Goal: Transaction & Acquisition: Purchase product/service

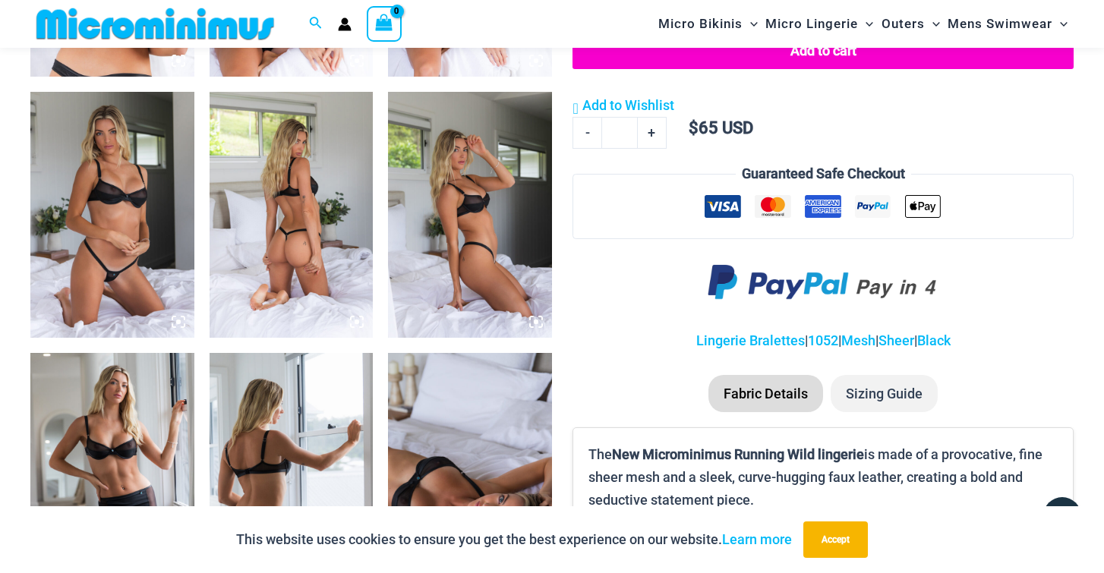
scroll to position [1023, 0]
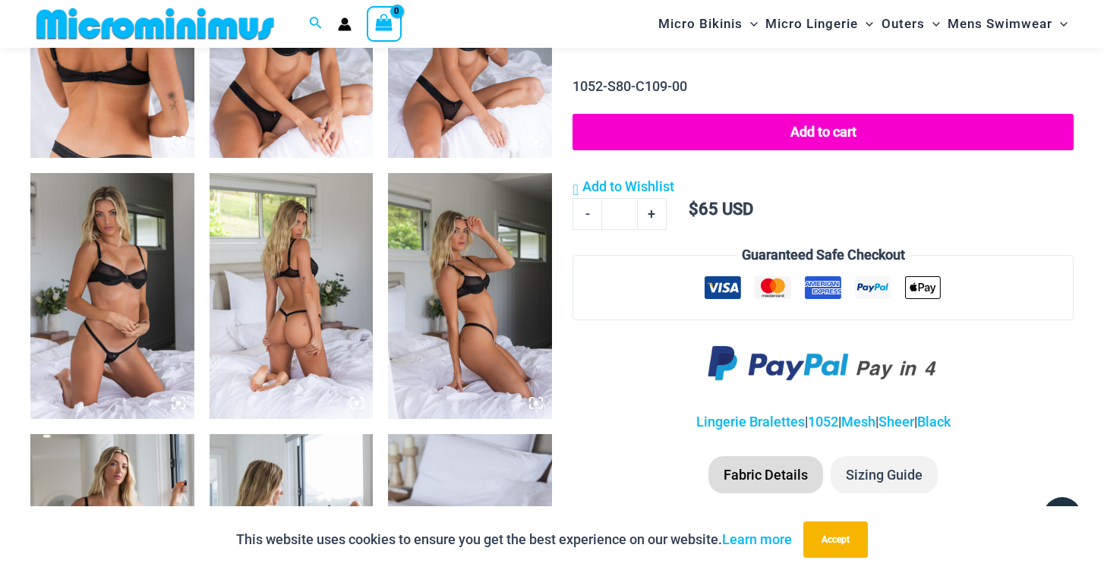
click at [157, 300] on img at bounding box center [112, 295] width 164 height 245
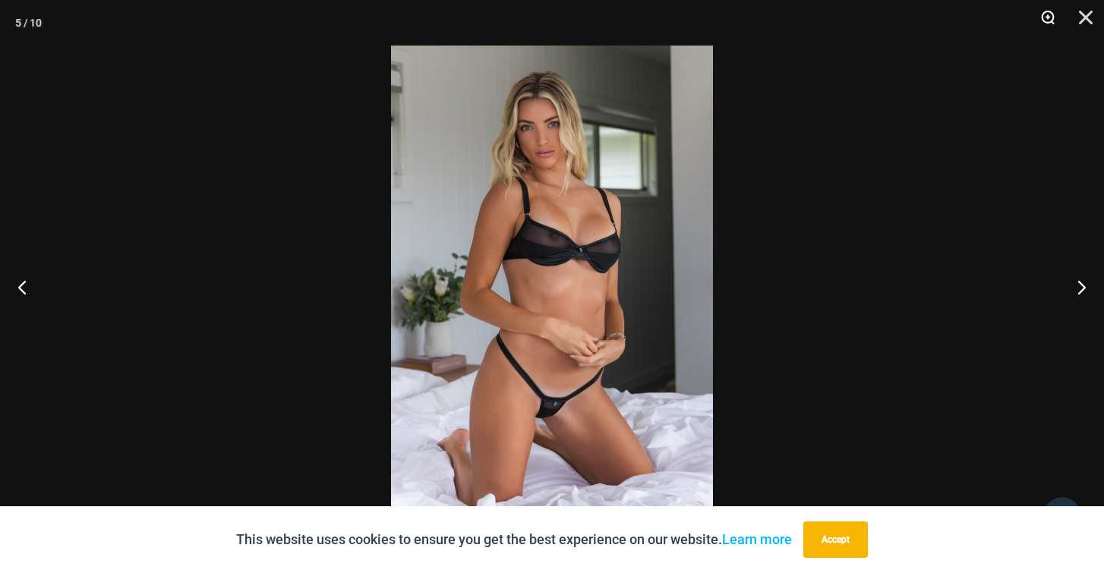
click at [1046, 21] on button "Zoom" at bounding box center [1042, 23] width 38 height 46
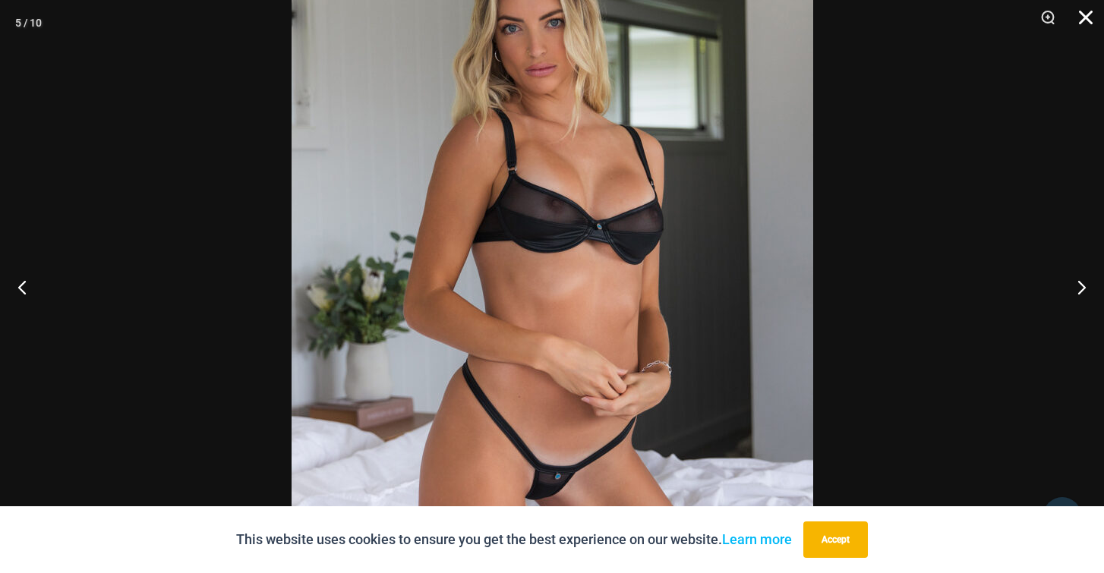
click at [1083, 18] on button "Close" at bounding box center [1080, 23] width 38 height 46
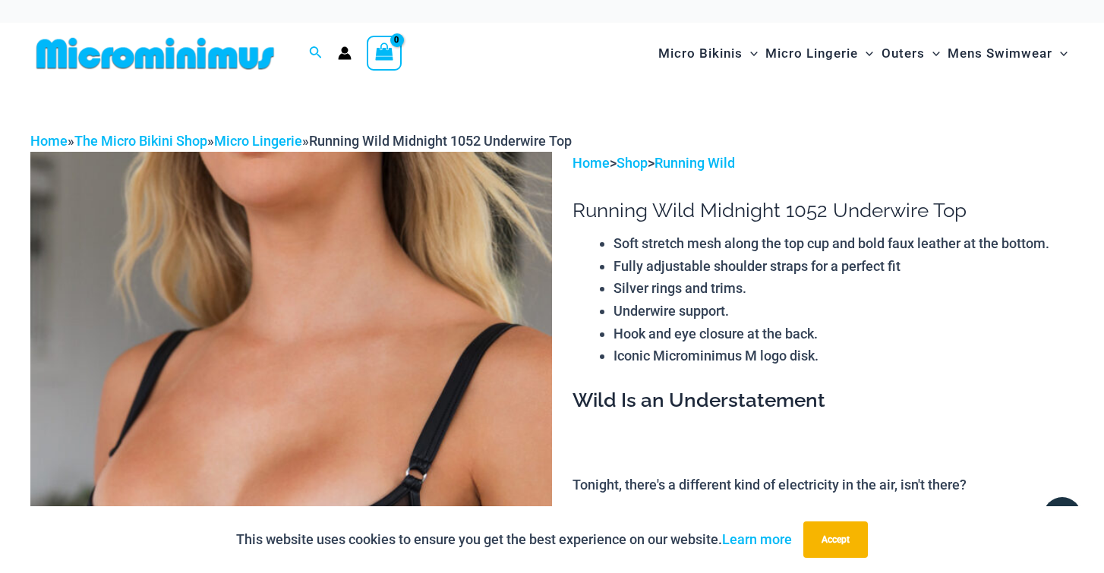
scroll to position [0, 0]
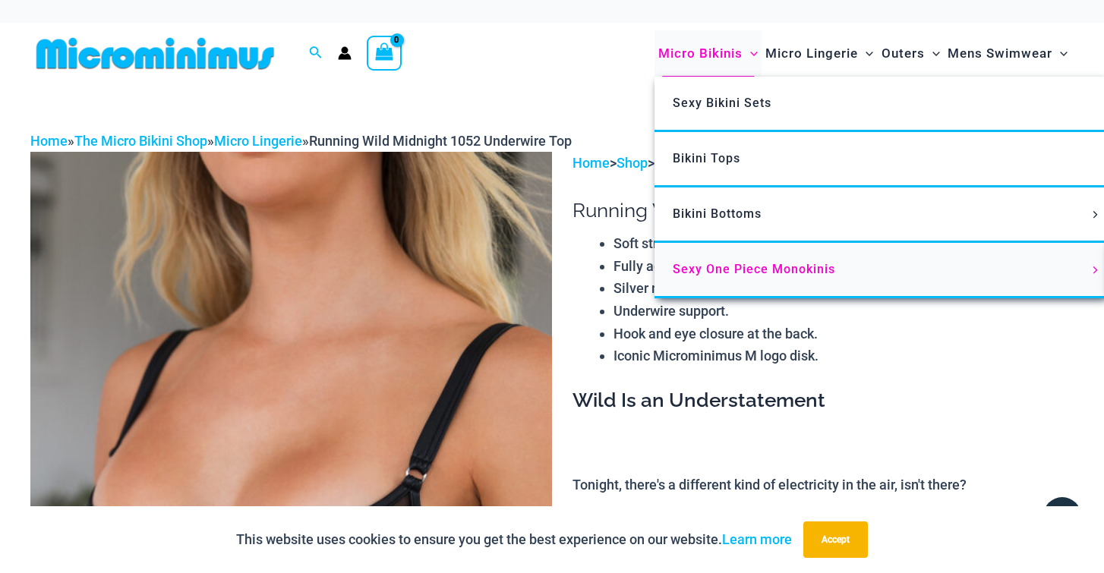
click at [722, 263] on span "Sexy One Piece Monokinis" at bounding box center [754, 269] width 162 height 14
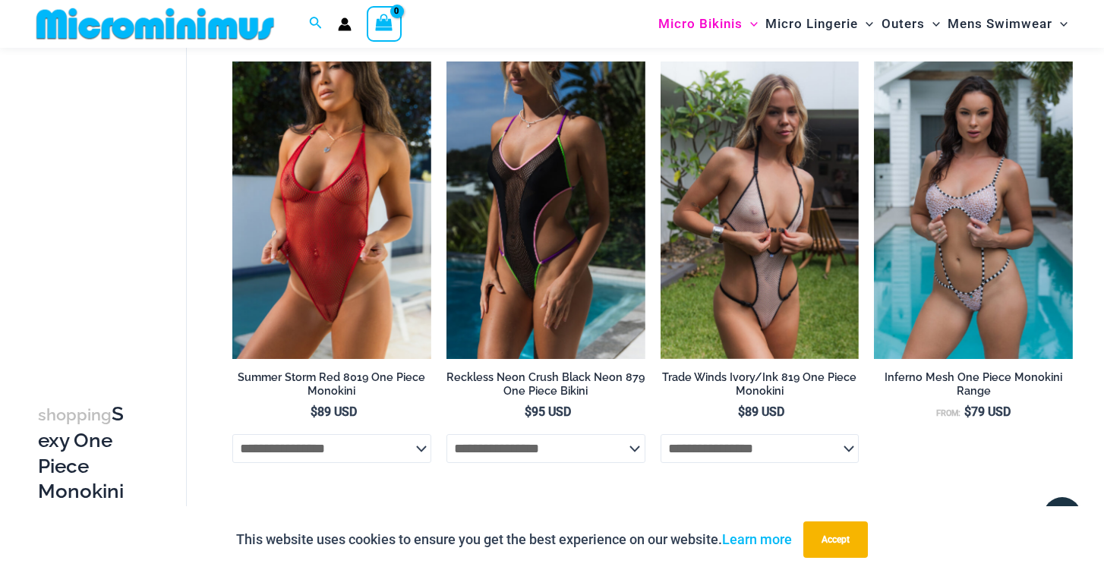
scroll to position [573, 0]
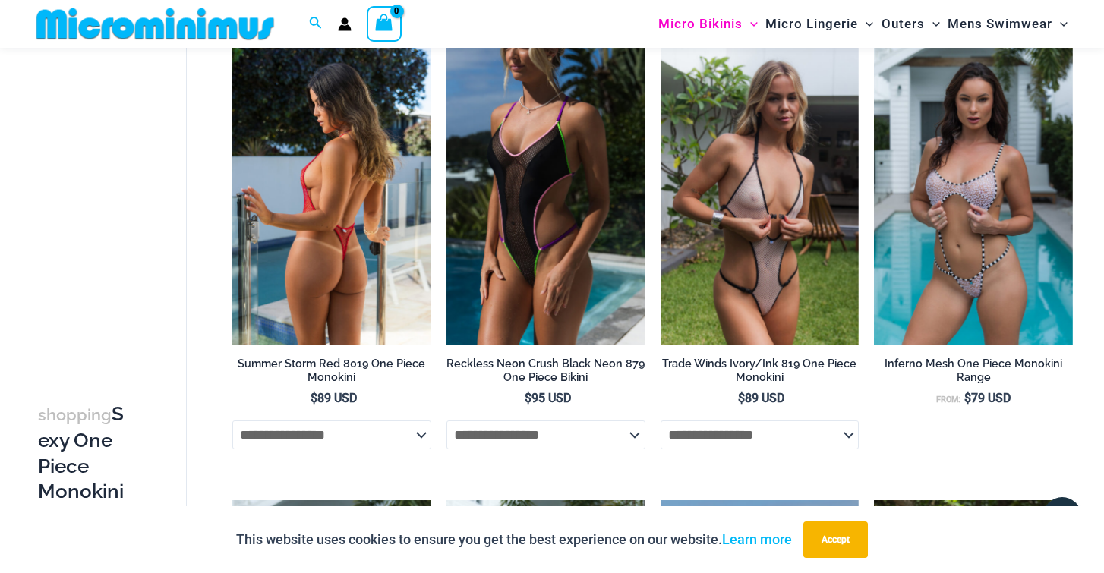
click at [340, 273] on img at bounding box center [331, 197] width 199 height 298
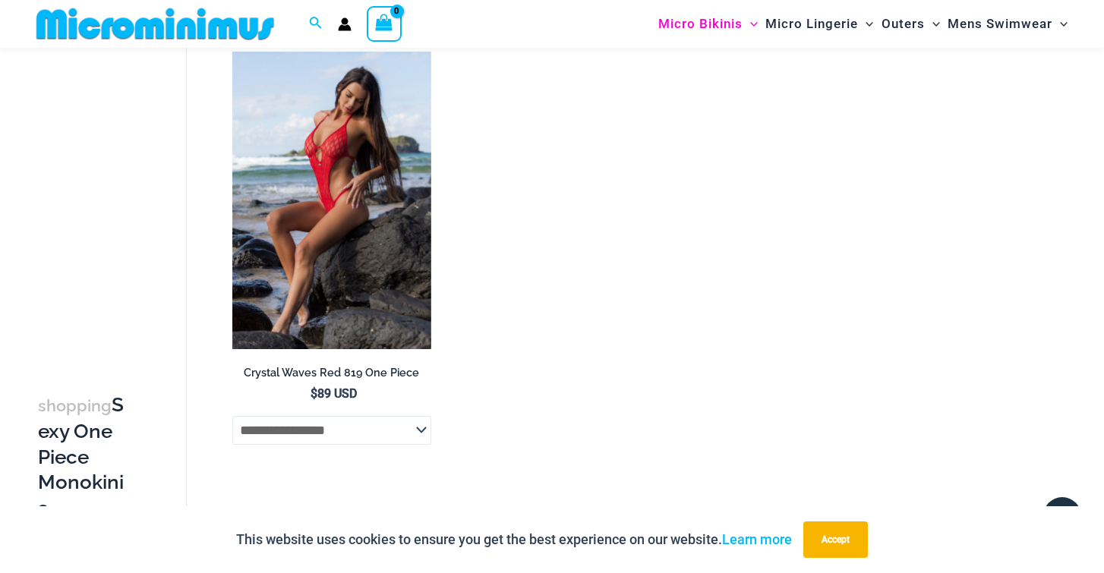
scroll to position [2381, 0]
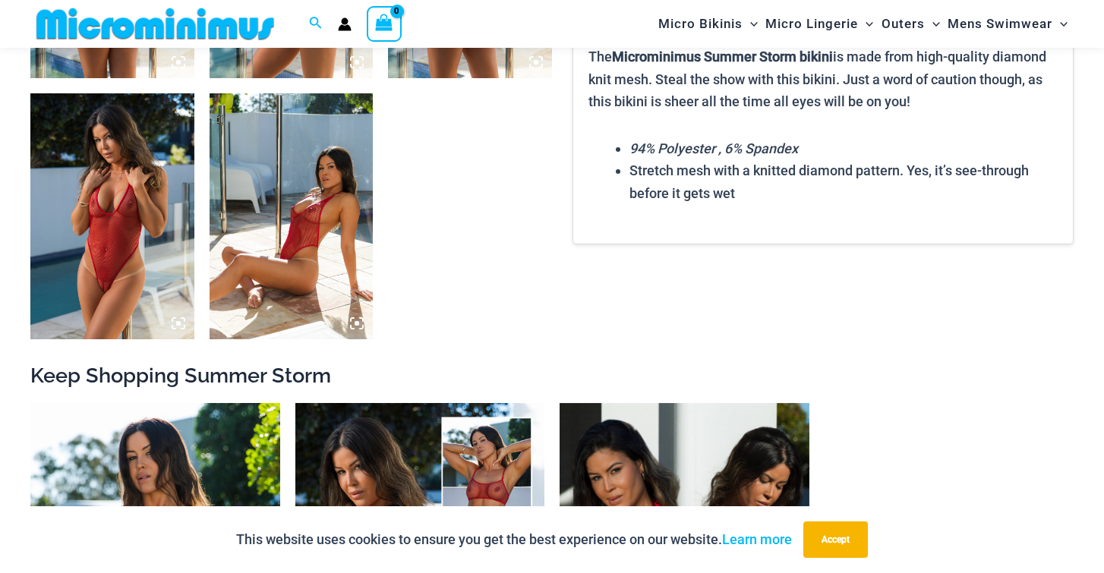
scroll to position [1105, 0]
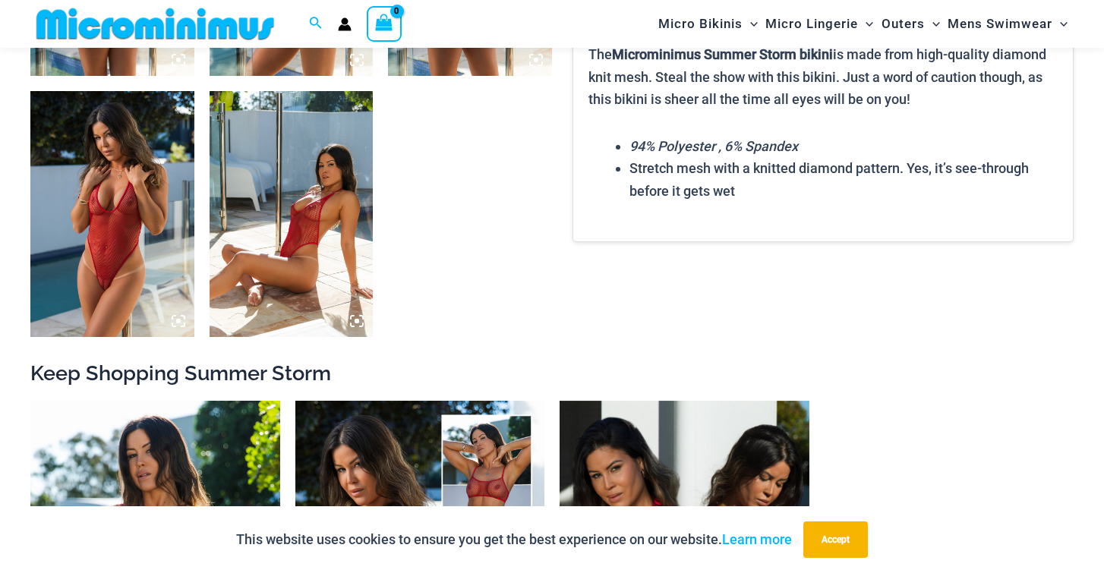
click at [112, 278] on img at bounding box center [112, 213] width 164 height 245
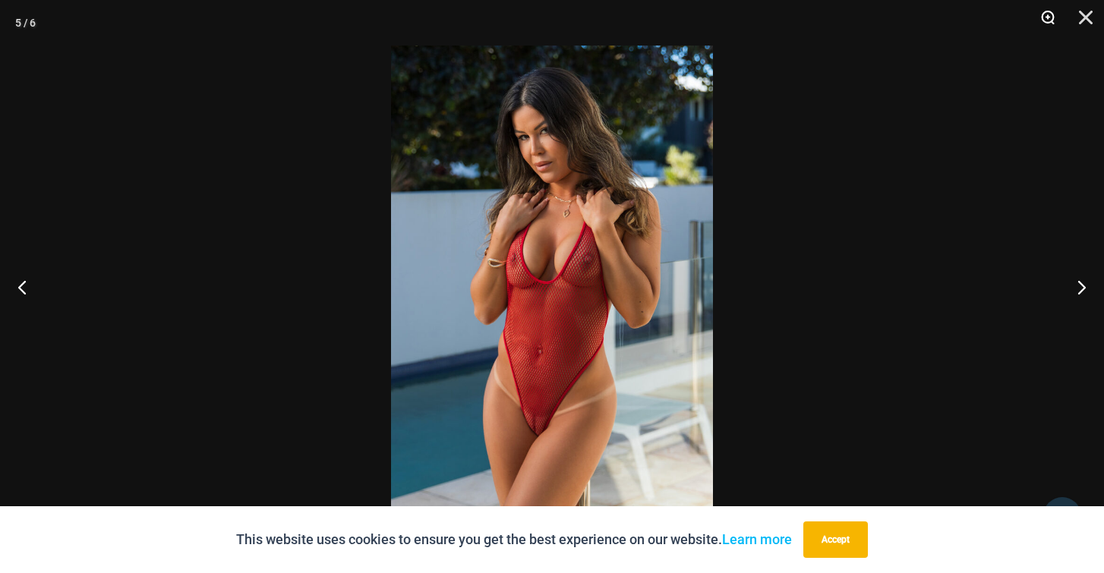
click at [1044, 20] on button "Zoom" at bounding box center [1042, 23] width 38 height 46
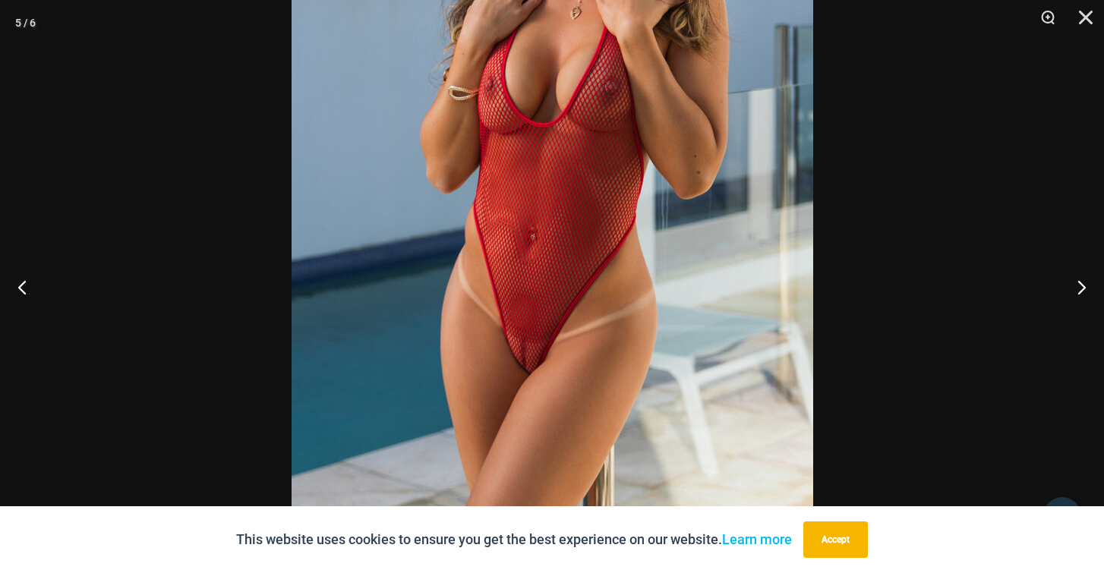
click at [530, 181] on img at bounding box center [553, 131] width 522 height 782
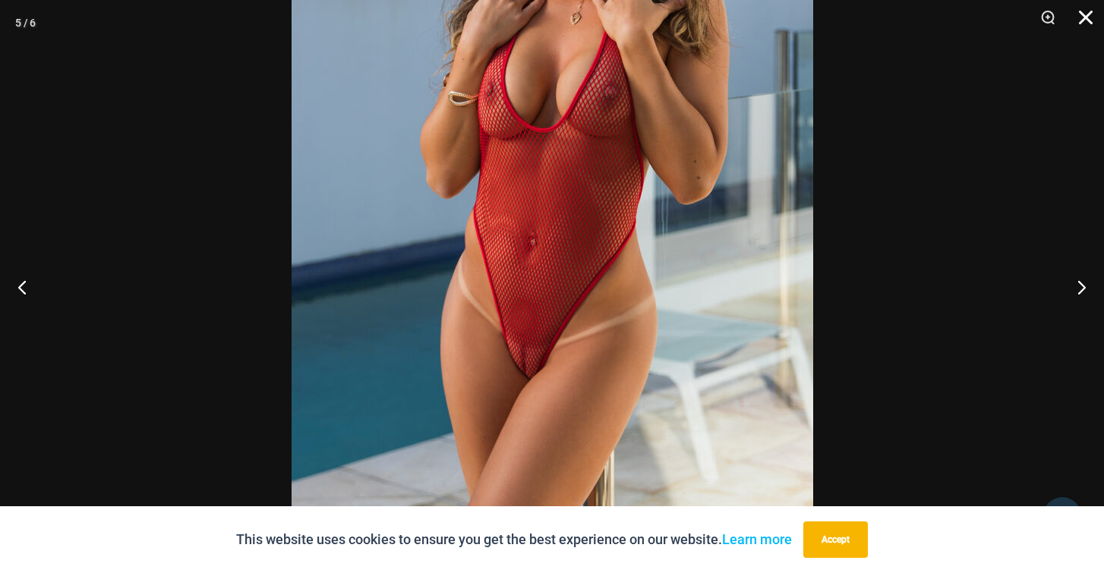
click at [1094, 12] on button "Close" at bounding box center [1080, 23] width 38 height 46
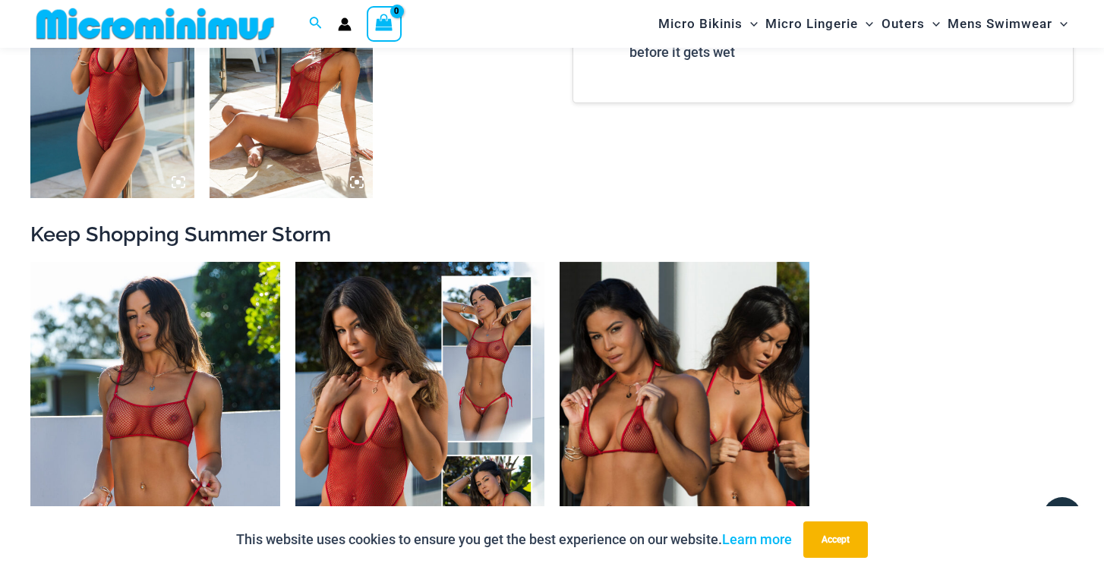
scroll to position [1406, 0]
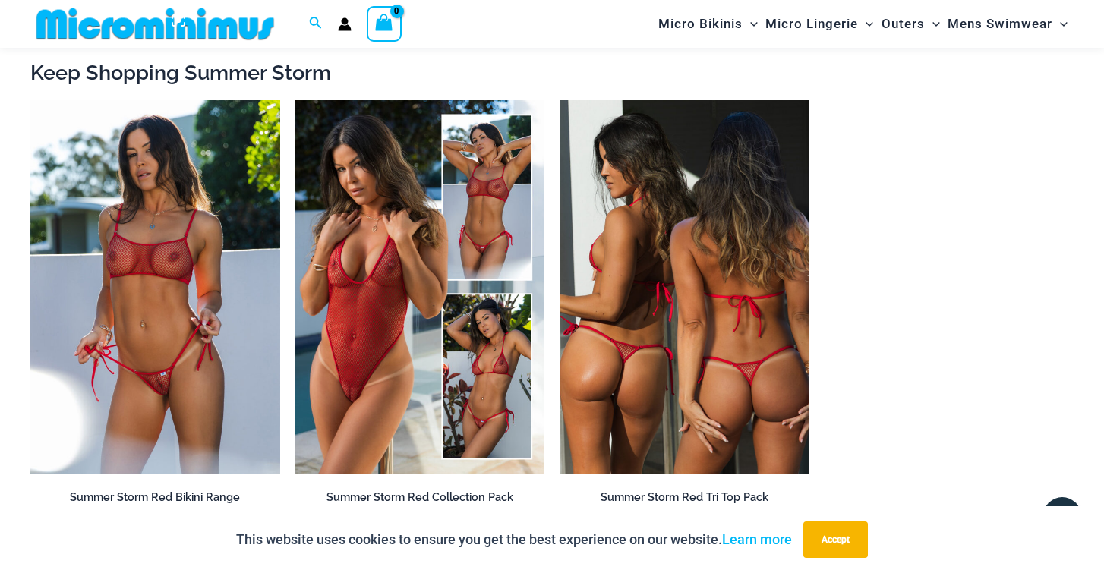
click at [721, 404] on img at bounding box center [684, 287] width 250 height 374
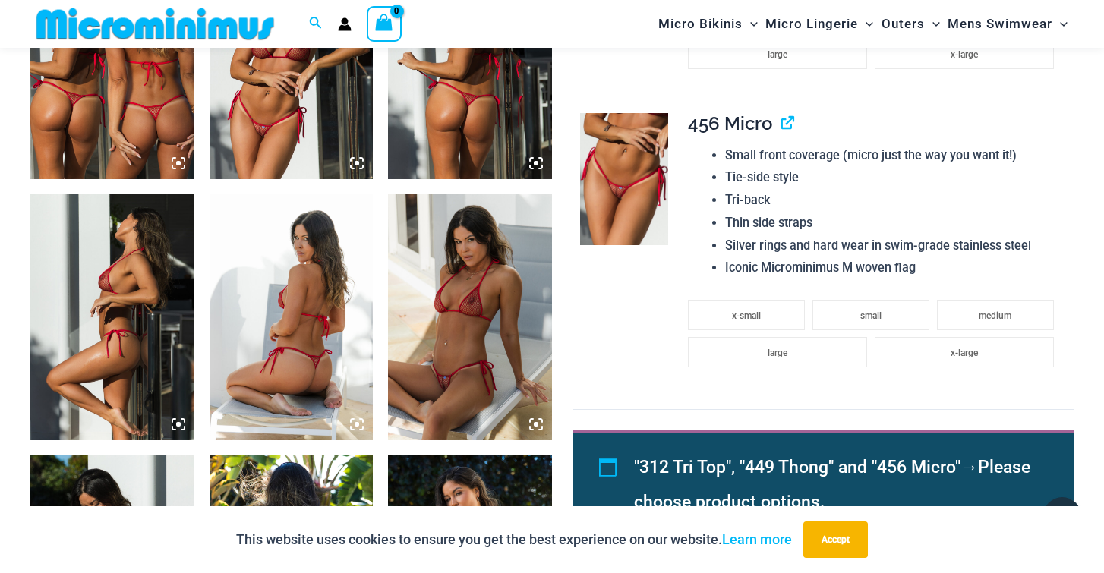
scroll to position [1003, 0]
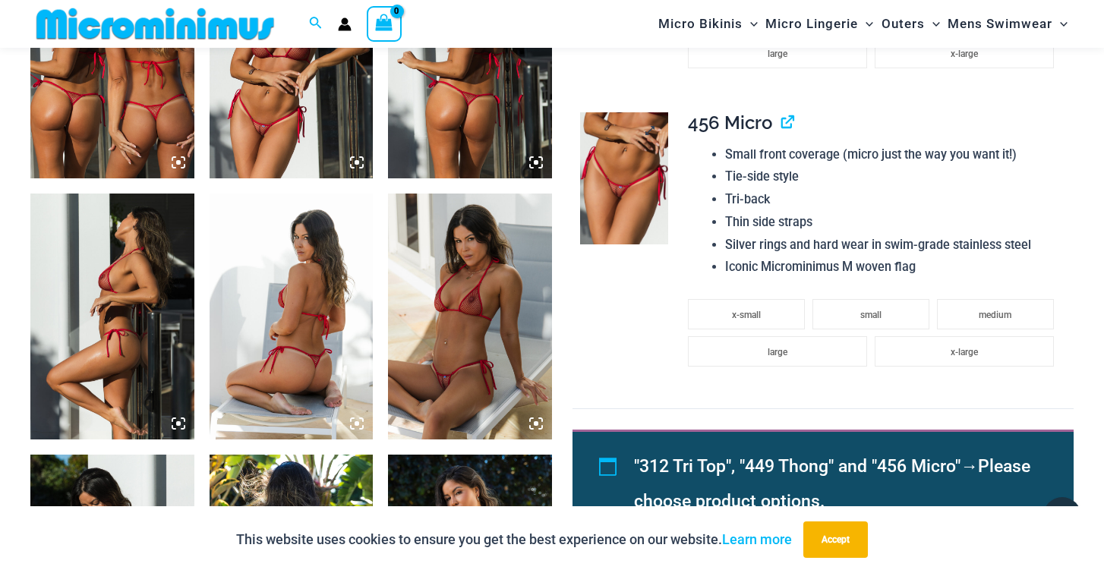
click at [631, 184] on img at bounding box center [624, 178] width 88 height 132
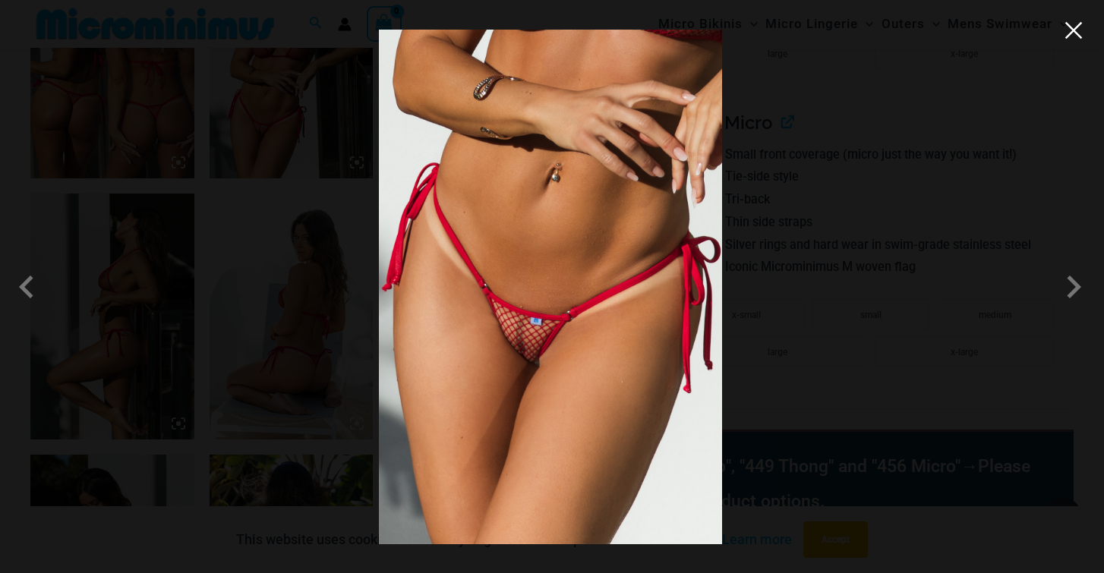
click at [1075, 37] on button "Close" at bounding box center [1073, 30] width 23 height 23
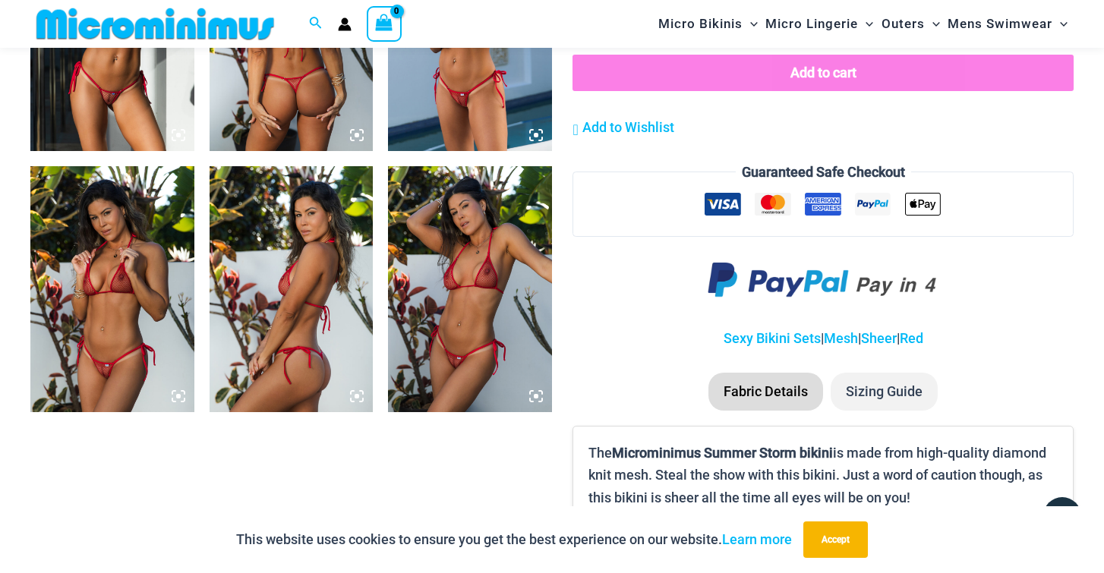
scroll to position [1555, 0]
